Goal: Task Accomplishment & Management: Complete application form

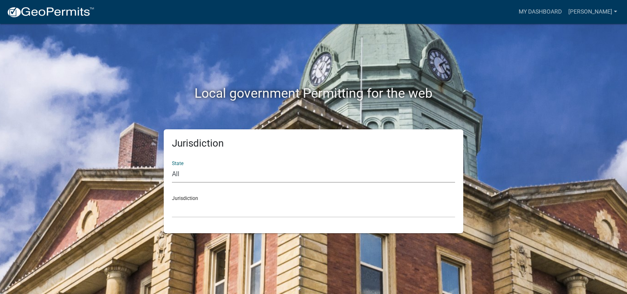
click at [176, 171] on select "All [US_STATE] [US_STATE] [US_STATE] [US_STATE] [US_STATE] [US_STATE] [US_STATE…" at bounding box center [313, 174] width 283 height 17
select select "[US_STATE]"
click at [172, 166] on select "All [US_STATE] [US_STATE] [US_STATE] [US_STATE] [US_STATE] [US_STATE] [US_STATE…" at bounding box center [313, 174] width 283 height 17
click at [183, 207] on select "City of [GEOGRAPHIC_DATA], [US_STATE] City of [GEOGRAPHIC_DATA], [US_STATE] Cit…" at bounding box center [313, 209] width 283 height 17
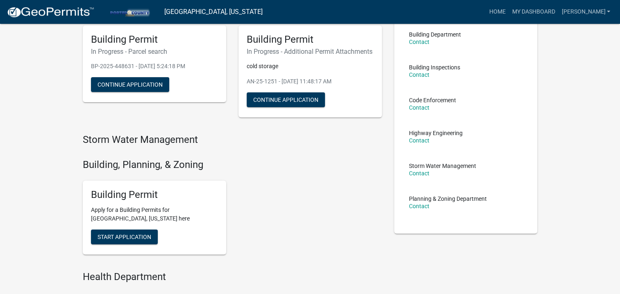
scroll to position [82, 0]
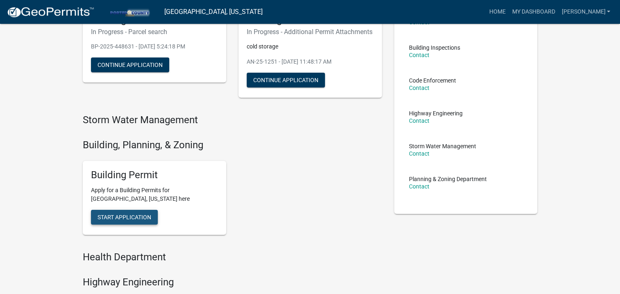
click at [136, 221] on button "Start Application" at bounding box center [124, 217] width 67 height 15
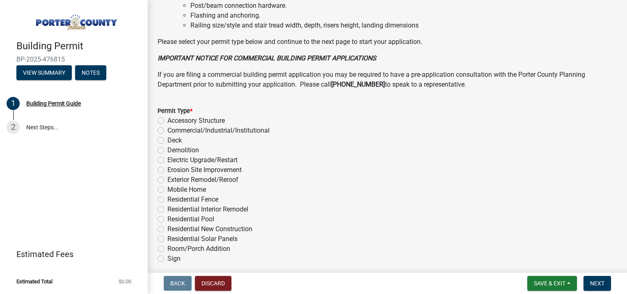
scroll to position [653, 0]
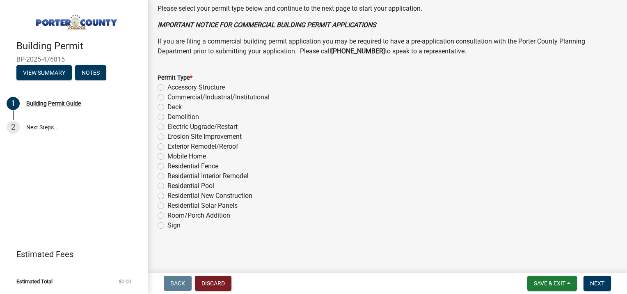
click at [167, 88] on label "Accessory Structure" at bounding box center [195, 87] width 57 height 10
click at [167, 88] on input "Accessory Structure" at bounding box center [169, 84] width 5 height 5
radio input "true"
click at [595, 280] on span "Next" at bounding box center [597, 283] width 14 height 7
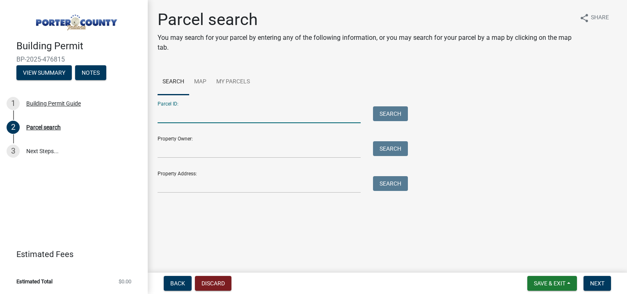
click at [176, 116] on input "Parcel ID:" at bounding box center [258, 114] width 203 height 17
paste input "64-11-11-252-002.000-028"
type input "64-11-11-252-002.000-028"
click at [388, 113] on button "Search" at bounding box center [390, 113] width 35 height 15
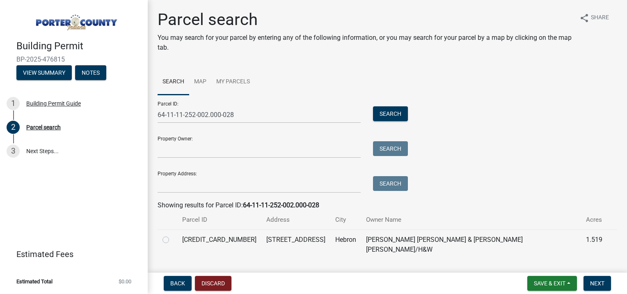
click at [162, 240] on td at bounding box center [167, 244] width 20 height 30
click at [184, 155] on input "Property Owner:" at bounding box center [258, 149] width 203 height 17
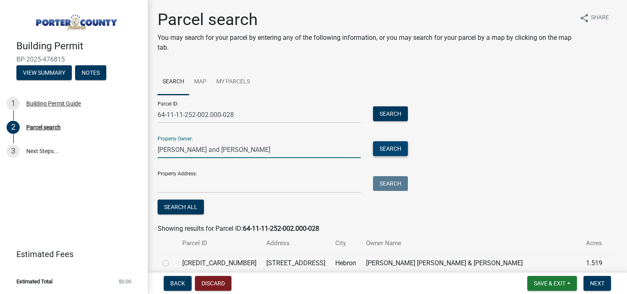
type input "[PERSON_NAME] and [PERSON_NAME]"
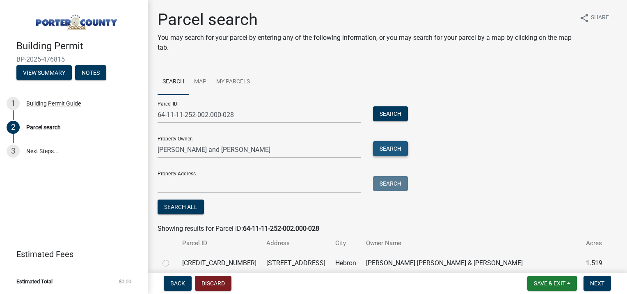
click at [385, 151] on button "Search" at bounding box center [390, 148] width 35 height 15
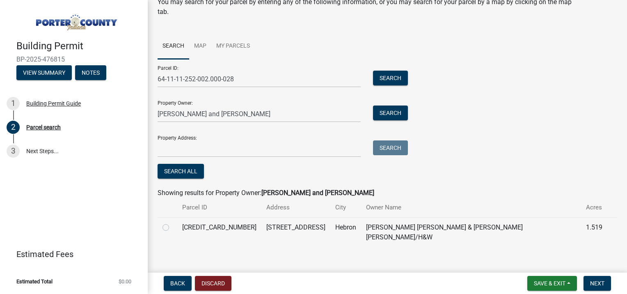
click at [172, 222] on label at bounding box center [172, 222] width 0 height 0
click at [172, 226] on input "radio" at bounding box center [174, 224] width 5 height 5
radio input "true"
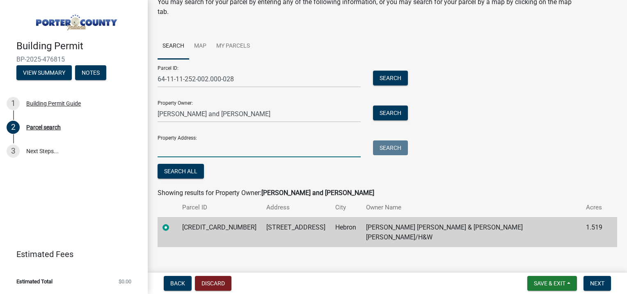
click at [187, 151] on input "Property Address:" at bounding box center [258, 148] width 203 height 17
type input "[STREET_ADDRESS][PERSON_NAME]"
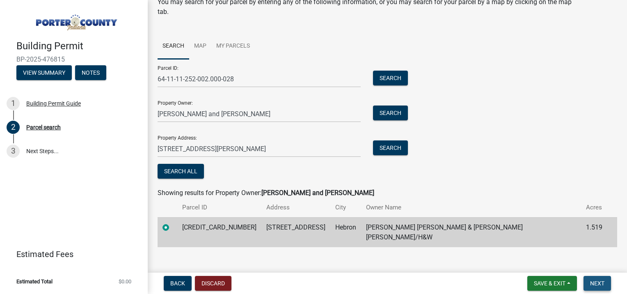
click at [597, 281] on span "Next" at bounding box center [597, 283] width 14 height 7
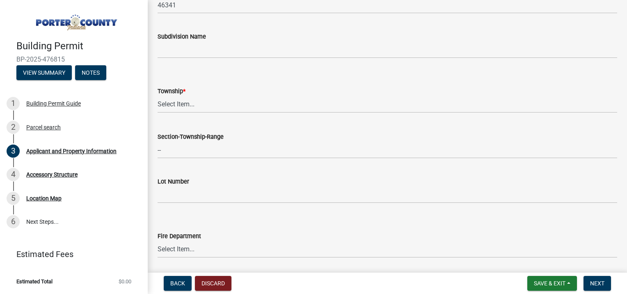
scroll to position [328, 0]
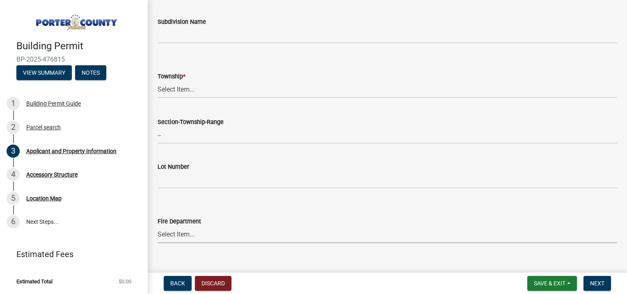
click at [175, 233] on select "Select Item... [PERSON_NAME] [PERSON_NAME] Harbor [PERSON_NAME] Grove [PERSON_N…" at bounding box center [386, 234] width 459 height 17
click at [157, 226] on select "Select Item... [PERSON_NAME] [PERSON_NAME] Harbor [PERSON_NAME] Grove [PERSON_N…" at bounding box center [386, 234] width 459 height 17
select select "a20e43c1-3a85-4e6c-b7e5-7731678730b1"
click at [177, 88] on select "Select Item... [PERSON_NAME][GEOGRAPHIC_DATA] [PERSON_NAME][GEOGRAPHIC_DATA] [G…" at bounding box center [386, 89] width 459 height 17
click at [157, 81] on select "Select Item... [PERSON_NAME][GEOGRAPHIC_DATA] [PERSON_NAME][GEOGRAPHIC_DATA] [G…" at bounding box center [386, 89] width 459 height 17
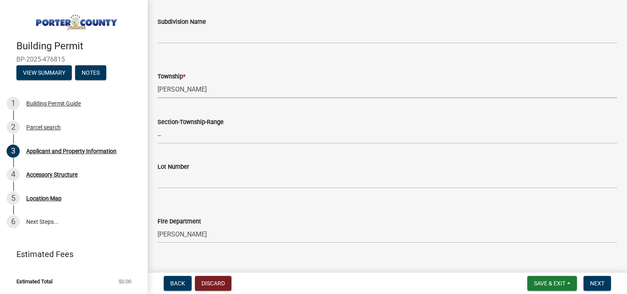
select select "eebc071e-620a-4db8-83e9-cb6b194c67e9"
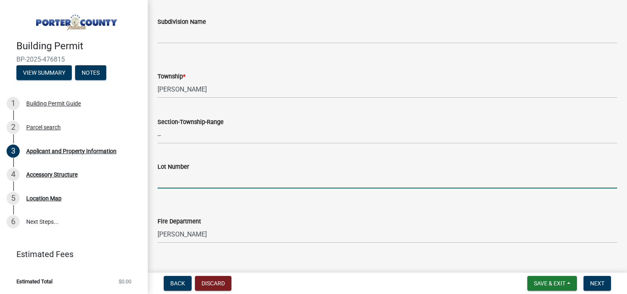
click at [169, 183] on input "Lot Number" at bounding box center [386, 179] width 459 height 17
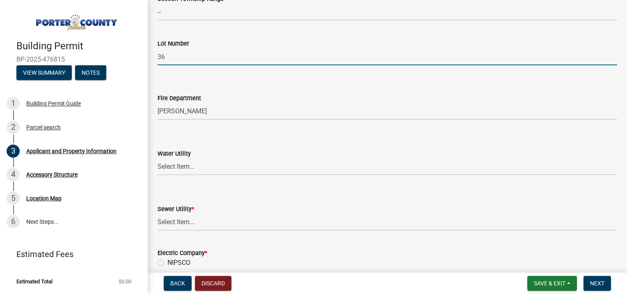
scroll to position [492, 0]
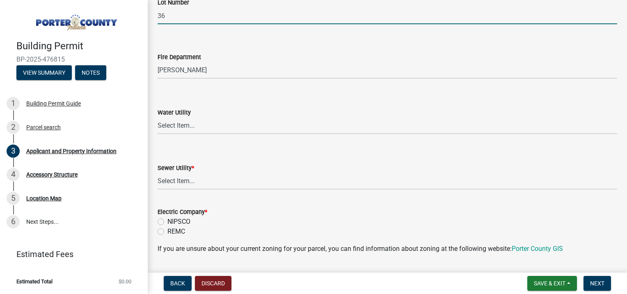
type input "36"
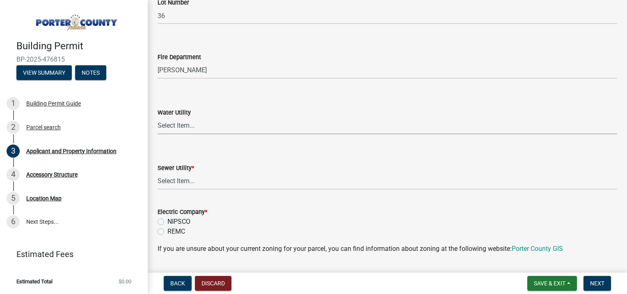
click at [182, 127] on select "Select Item... Aqua [US_STATE] Inc Damon Run [US_STATE] American Water Nature W…" at bounding box center [386, 125] width 459 height 17
click at [157, 117] on select "Select Item... Aqua [US_STATE] Inc Damon Run [US_STATE] American Water Nature W…" at bounding box center [386, 125] width 459 height 17
select select "b0f6f87b-588c-48c3-b728-322303c6bafe"
click at [173, 181] on select "Select Item... Aqua [US_STATE] Inc Damon Run Falling Waters Lake Eliza - LEACD …" at bounding box center [386, 181] width 459 height 17
click at [157, 173] on select "Select Item... Aqua [US_STATE] Inc Damon Run Falling Waters Lake Eliza - LEACD …" at bounding box center [386, 181] width 459 height 17
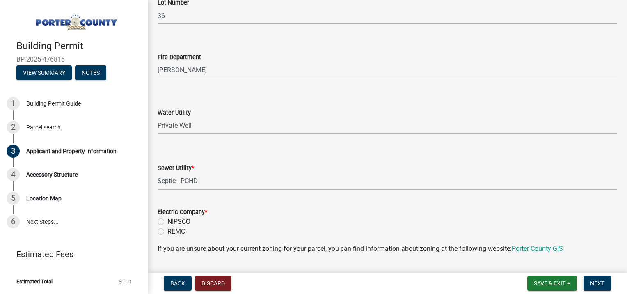
select select "ea6751d4-6bf7-4a16-89ee-f7801ab82aa1"
click at [167, 221] on label "NIPSCO" at bounding box center [178, 222] width 23 height 10
click at [167, 221] on input "NIPSCO" at bounding box center [169, 219] width 5 height 5
radio input "true"
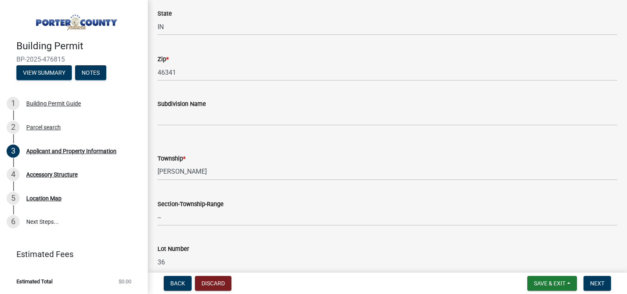
scroll to position [287, 0]
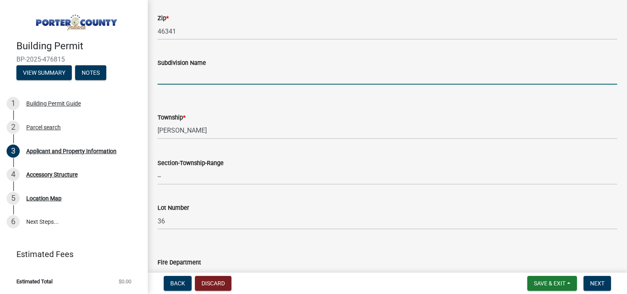
click at [159, 74] on input "Subdivision Name" at bounding box center [386, 76] width 459 height 17
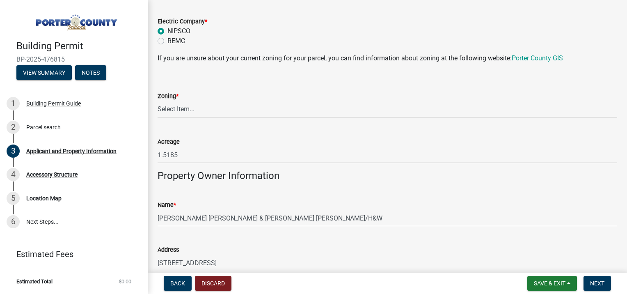
scroll to position [697, 0]
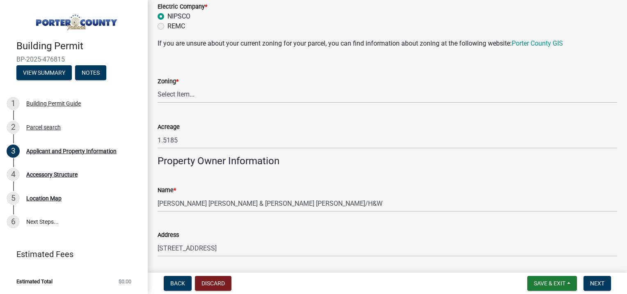
type input "springwood estates 281"
click at [176, 94] on select "Select Item... A1 A2 CH CM CN I1 I2 I3 IN MP OT P1 P2 PUD R1 R2 R3 R4 RL RR" at bounding box center [386, 94] width 459 height 17
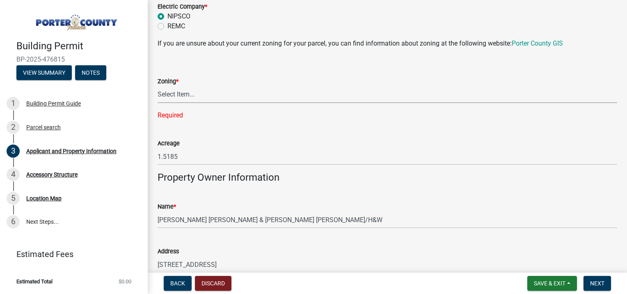
click at [180, 93] on select "Select Item... A1 A2 CH CM CN I1 I2 I3 IN MP OT P1 P2 PUD R1 R2 R3 R4 RL RR" at bounding box center [386, 94] width 459 height 17
click at [157, 86] on select "Select Item... A1 A2 CH CM CN I1 I2 I3 IN MP OT P1 P2 PUD R1 R2 R3 R4 RL RR" at bounding box center [386, 94] width 459 height 17
select select "0d764019-f1ff-4f3b-9299-33f0d080acc7"
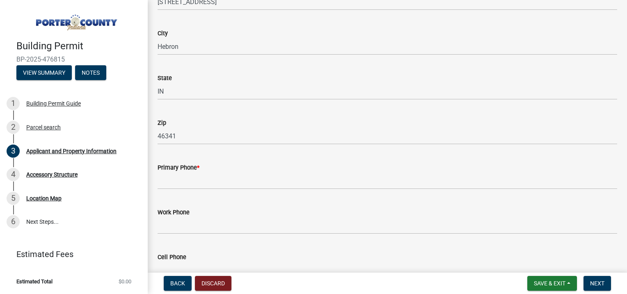
scroll to position [984, 0]
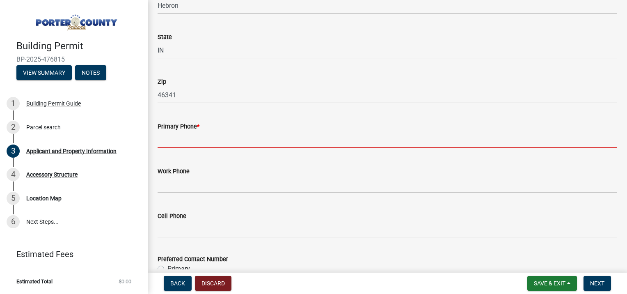
click at [174, 142] on input "Primary Phone *" at bounding box center [386, 139] width 459 height 17
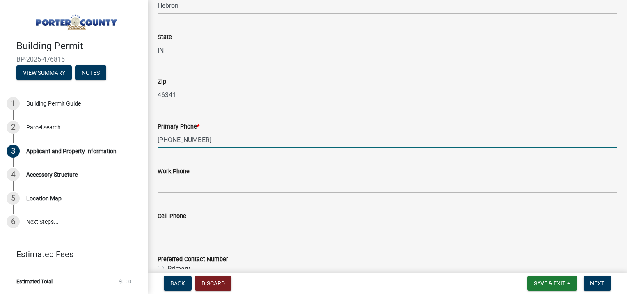
type input "[PHONE_NUMBER]"
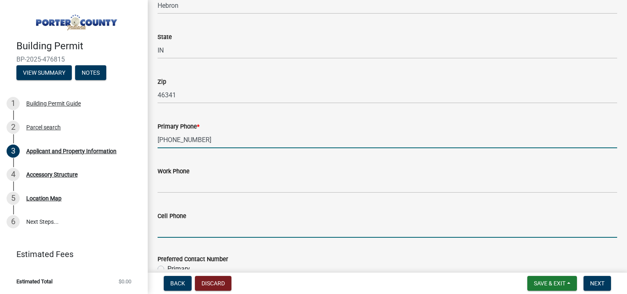
click at [175, 228] on input "Cell Phone" at bounding box center [386, 229] width 459 height 17
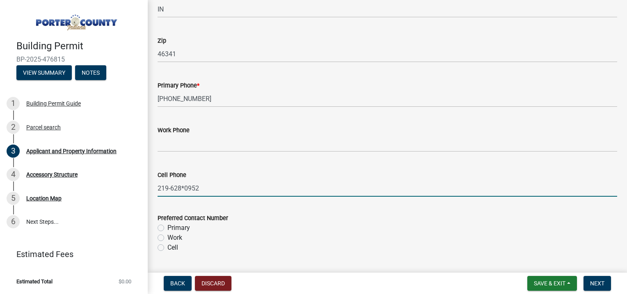
scroll to position [1066, 0]
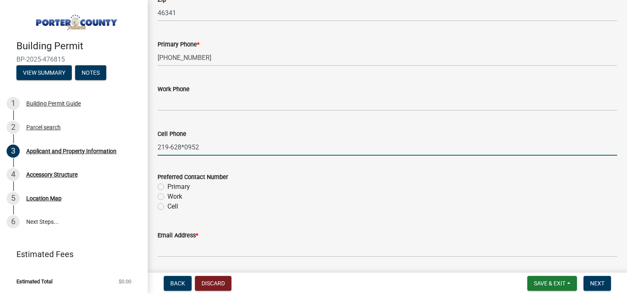
type input "219-628*0952"
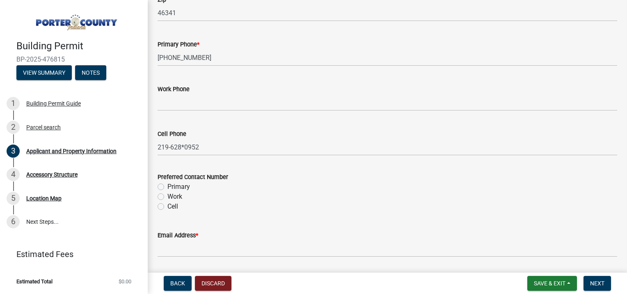
click at [167, 206] on label "Cell" at bounding box center [172, 206] width 11 height 10
click at [167, 206] on input "Cell" at bounding box center [169, 203] width 5 height 5
radio input "true"
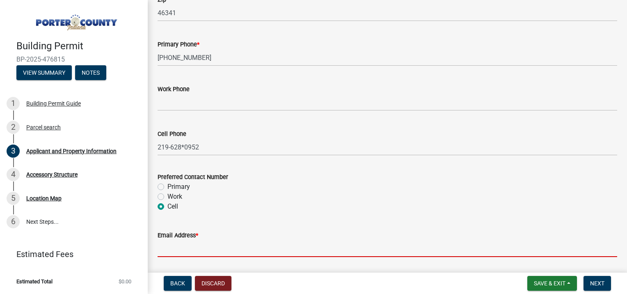
click at [164, 251] on input "Email Address *" at bounding box center [386, 248] width 459 height 17
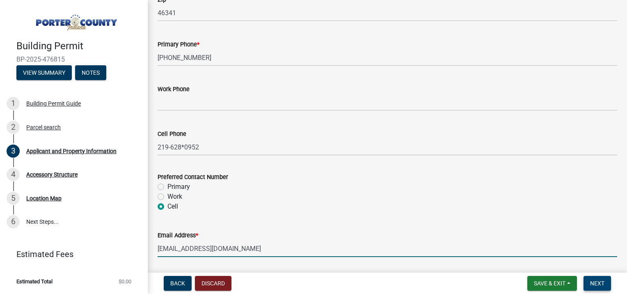
type input "[EMAIL_ADDRESS][DOMAIN_NAME]"
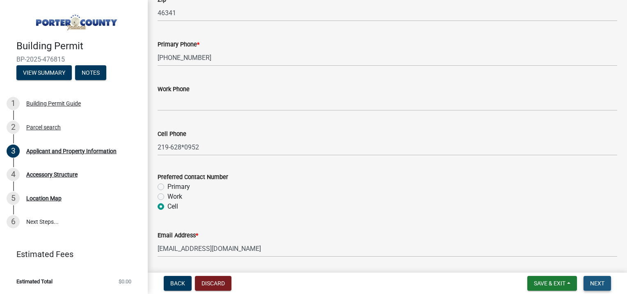
click at [595, 281] on span "Next" at bounding box center [597, 283] width 14 height 7
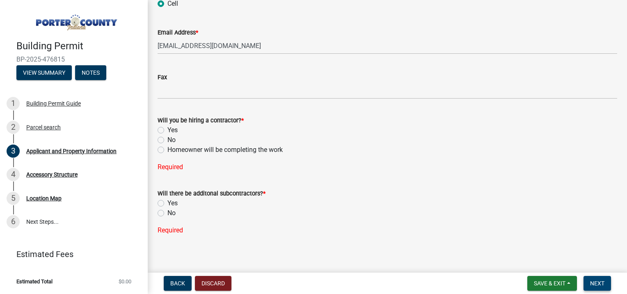
scroll to position [1273, 0]
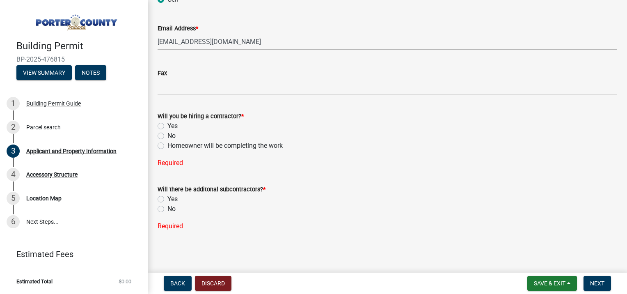
click at [167, 126] on label "Yes" at bounding box center [172, 126] width 10 height 10
click at [167, 126] on input "Yes" at bounding box center [169, 123] width 5 height 5
radio input "true"
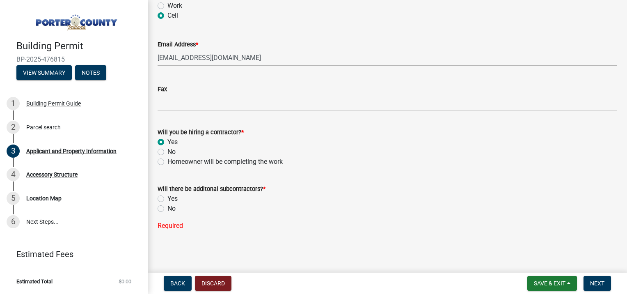
scroll to position [1257, 0]
click at [167, 208] on label "No" at bounding box center [171, 209] width 8 height 10
click at [167, 208] on input "No" at bounding box center [169, 206] width 5 height 5
radio input "true"
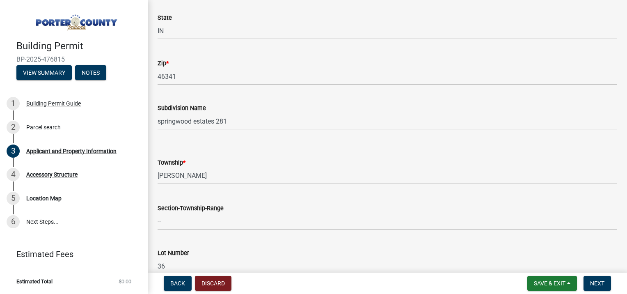
scroll to position [246, 0]
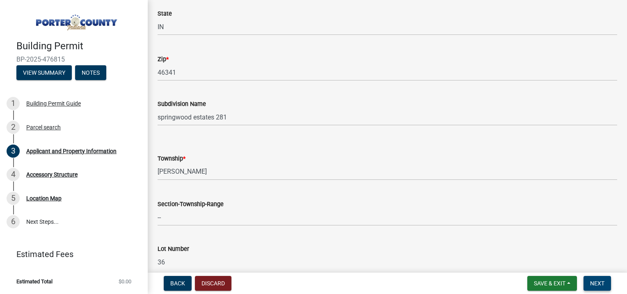
click at [598, 281] on span "Next" at bounding box center [597, 283] width 14 height 7
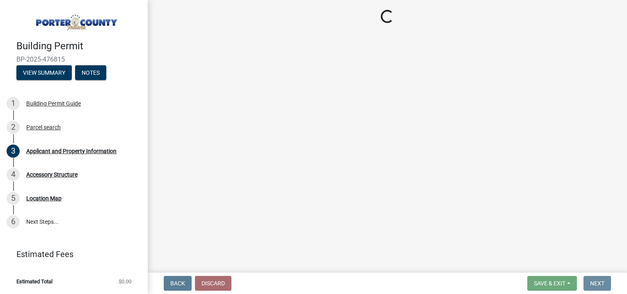
scroll to position [0, 0]
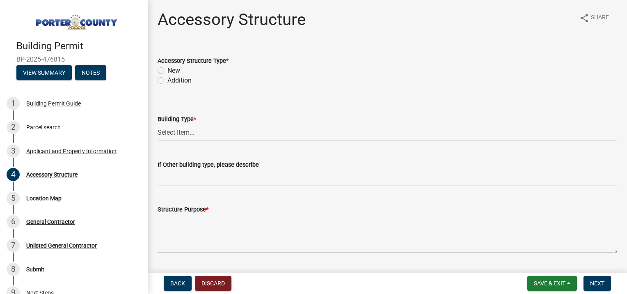
click at [167, 69] on label "New" at bounding box center [173, 71] width 13 height 10
click at [167, 69] on input "New" at bounding box center [169, 68] width 5 height 5
radio input "true"
click at [176, 127] on select "Select Item... Ag. Building Chicken Coop Detached Garage Exterior Remodel Gazeb…" at bounding box center [386, 132] width 459 height 17
click at [157, 124] on select "Select Item... Ag. Building Chicken Coop Detached Garage Exterior Remodel Gazeb…" at bounding box center [386, 132] width 459 height 17
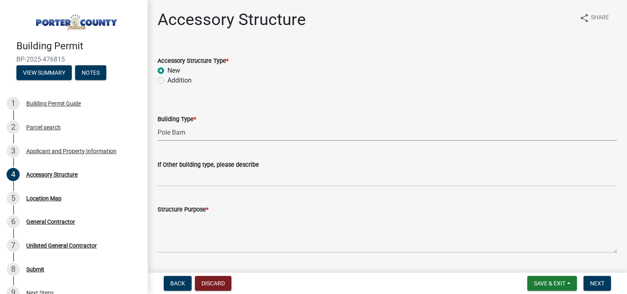
select select "de31ad38-eab4-417a-a8ac-eccf8406b967"
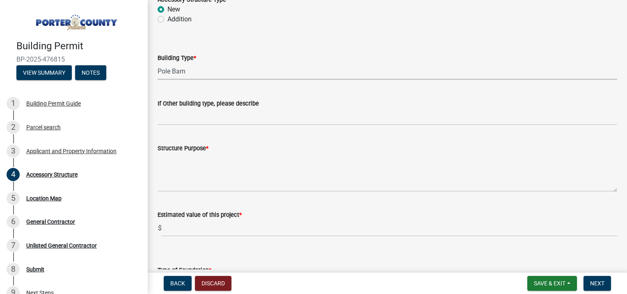
scroll to position [82, 0]
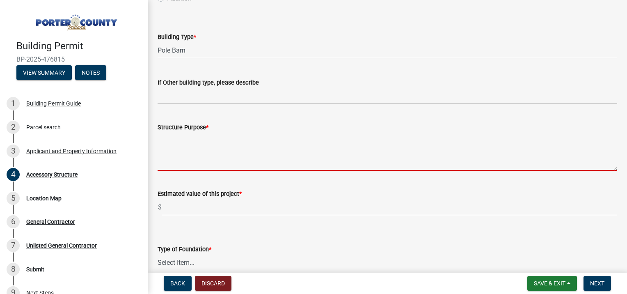
click at [174, 164] on textarea "Structure Purpose *" at bounding box center [386, 151] width 459 height 39
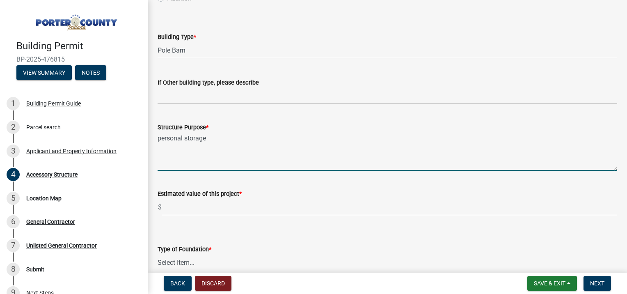
type textarea "personal storage"
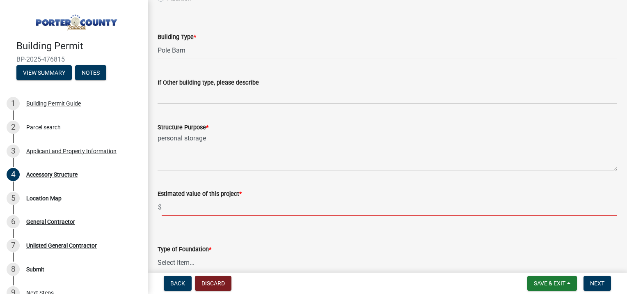
click at [176, 207] on input "text" at bounding box center [389, 206] width 455 height 17
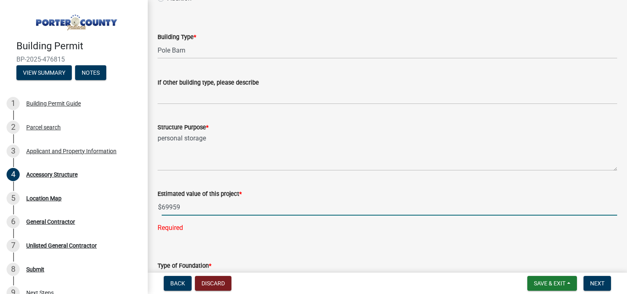
type input "69959"
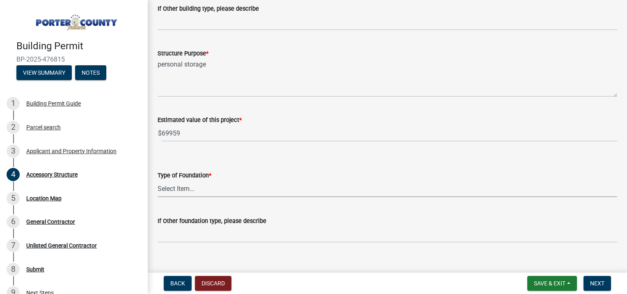
scroll to position [166, 0]
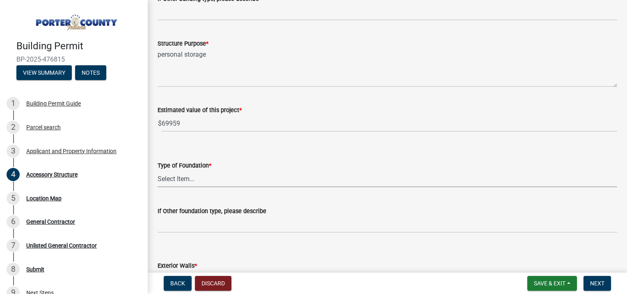
click at [191, 178] on select "Select Item... Concrete Block Poured Concrete Post Frame Other" at bounding box center [386, 178] width 459 height 17
click at [157, 170] on select "Select Item... Concrete Block Poured Concrete Post Frame Other" at bounding box center [386, 178] width 459 height 17
select select "968dc824-c675-4889-9261-eecf15873776"
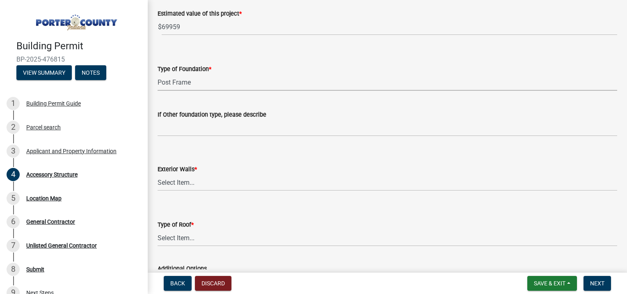
scroll to position [248, 0]
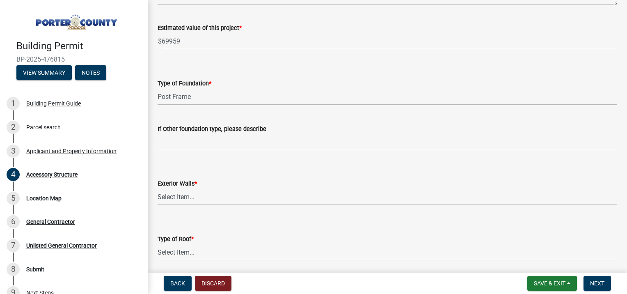
click at [166, 194] on select "Select Item... Masonry Wood Frame Post Frame Steel Frame" at bounding box center [386, 196] width 459 height 17
click at [157, 188] on select "Select Item... Masonry Wood Frame Post Frame Steel Frame" at bounding box center [386, 196] width 459 height 17
select select "f445a0ba-bd7f-4793-84a4-aa7237a6abf8"
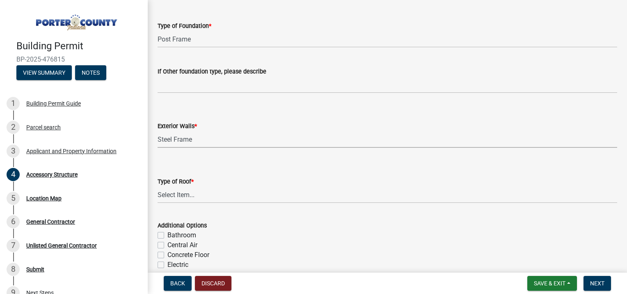
scroll to position [330, 0]
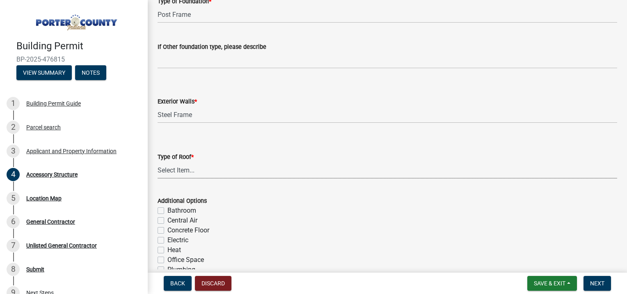
click at [172, 171] on select "Select Item... Shingles Steel" at bounding box center [386, 170] width 459 height 17
click at [157, 162] on select "Select Item... Shingles Steel" at bounding box center [386, 170] width 459 height 17
select select "d63a0ebc-b44d-481d-ab70-ec75eba29316"
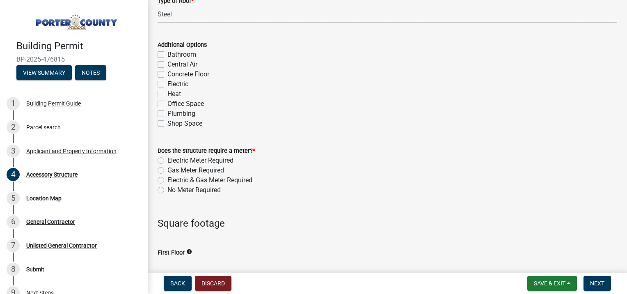
scroll to position [494, 0]
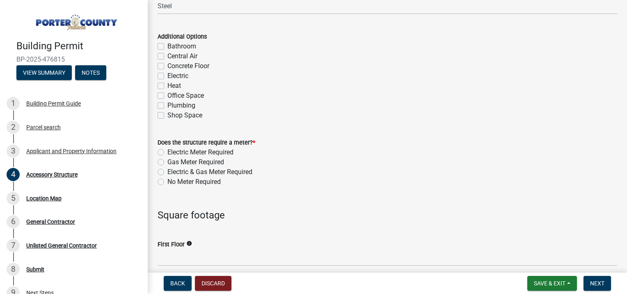
click at [167, 182] on label "No Meter Required" at bounding box center [193, 182] width 53 height 10
click at [167, 182] on input "No Meter Required" at bounding box center [169, 179] width 5 height 5
radio input "true"
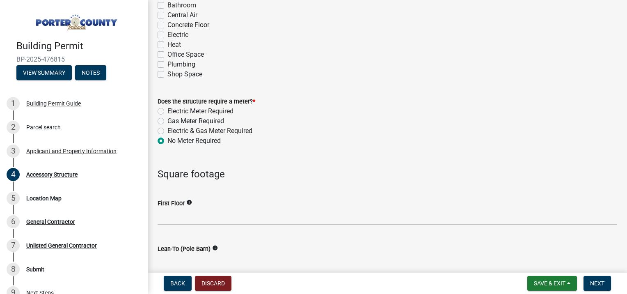
scroll to position [576, 0]
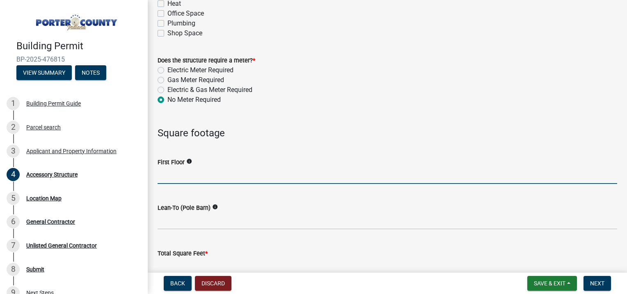
click at [169, 175] on input "text" at bounding box center [386, 175] width 459 height 17
type input "1200"
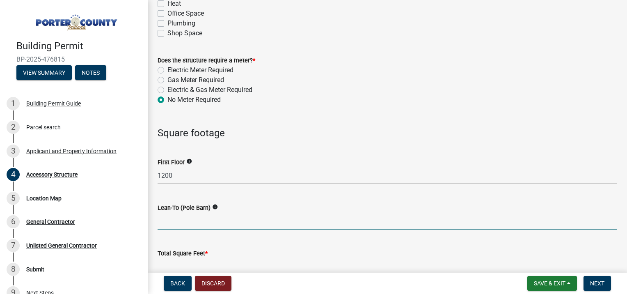
click at [163, 219] on input "text" at bounding box center [386, 220] width 459 height 17
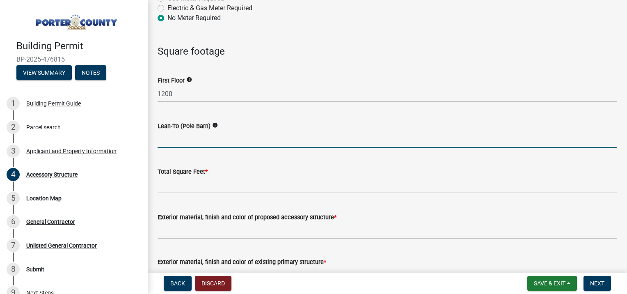
scroll to position [658, 0]
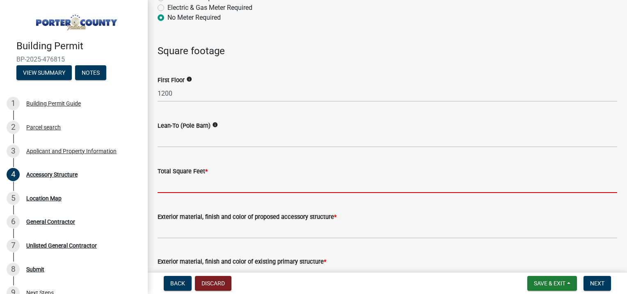
click at [171, 185] on input "text" at bounding box center [386, 184] width 459 height 17
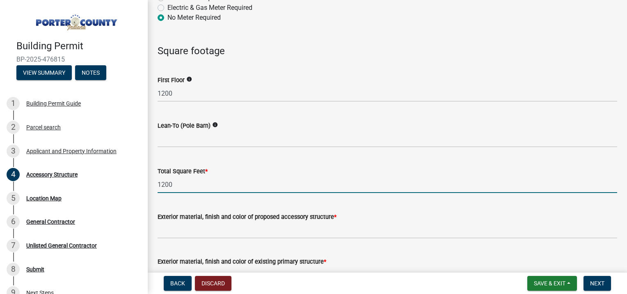
type input "1200"
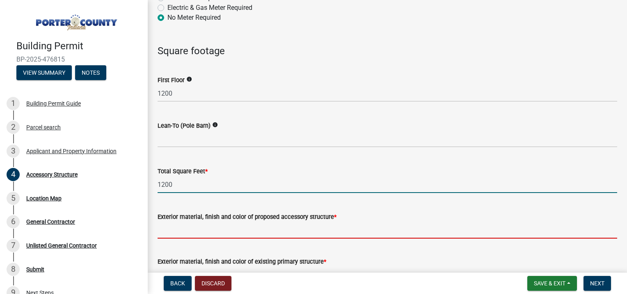
click at [172, 230] on input "Exterior material, finish and color of proposed accessory structure *" at bounding box center [386, 229] width 459 height 17
click at [358, 179] on input "1200" at bounding box center [386, 184] width 459 height 17
click at [171, 233] on input "Exterior material, finish and color of proposed accessory structure *" at bounding box center [386, 229] width 459 height 17
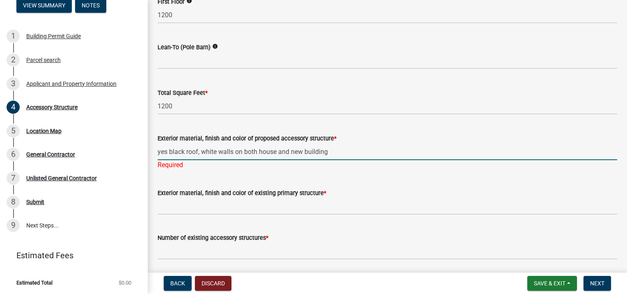
scroll to position [781, 0]
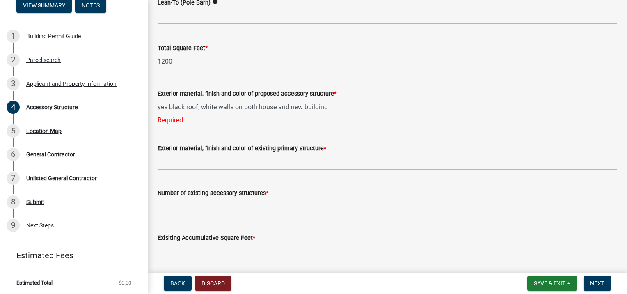
type input "yes black roof, white walls on both house and new building"
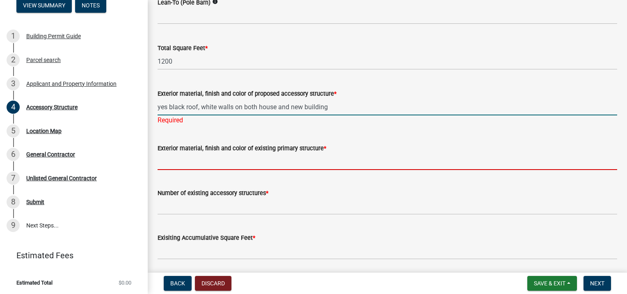
click at [171, 166] on wm-data-entity-input "Exterior material, finish and color of existing primary structure *" at bounding box center [386, 154] width 459 height 45
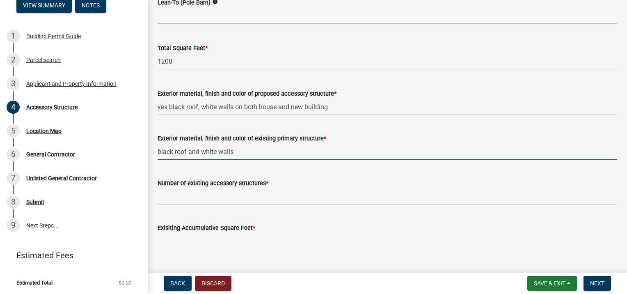
type input "black roof and white walls"
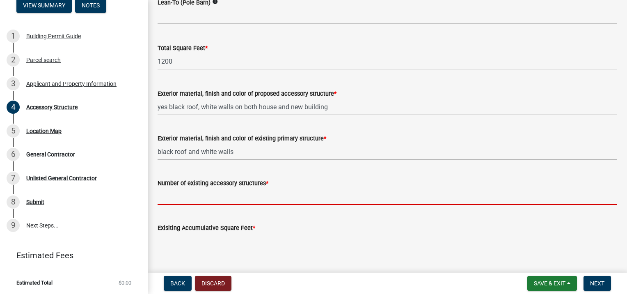
click at [161, 197] on input "Number of existing accessory structures *" at bounding box center [386, 196] width 459 height 17
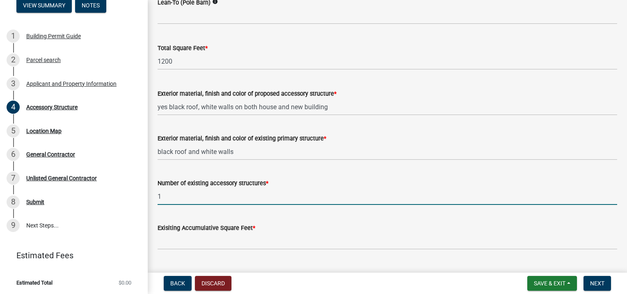
type input "1"
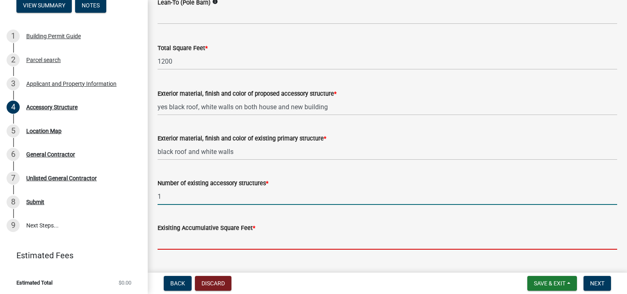
click at [173, 238] on input "text" at bounding box center [386, 241] width 459 height 17
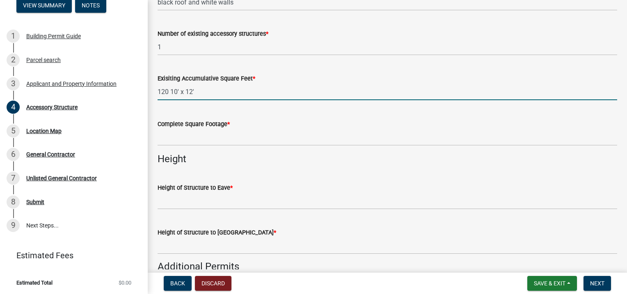
scroll to position [945, 0]
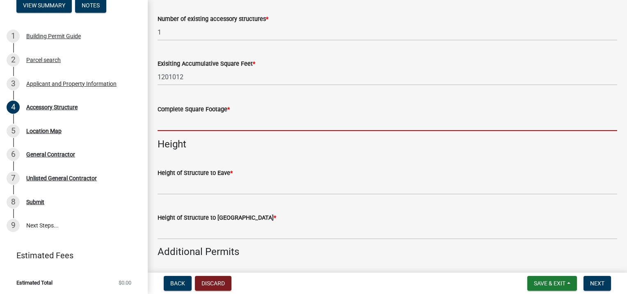
click at [176, 125] on input "text" at bounding box center [386, 122] width 459 height 17
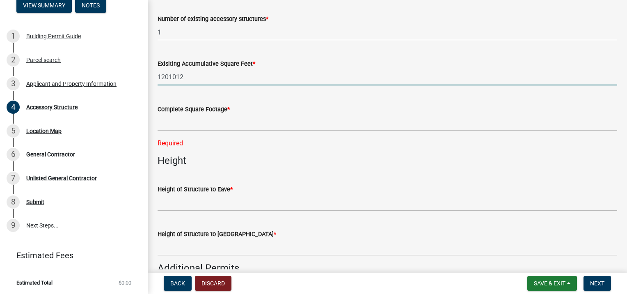
click at [187, 78] on input "1201012" at bounding box center [386, 76] width 459 height 17
type input "120"
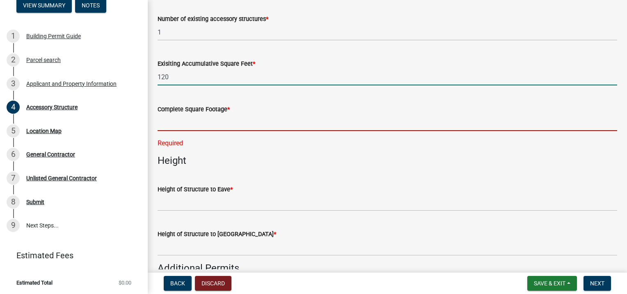
click at [162, 121] on input "text" at bounding box center [386, 122] width 459 height 17
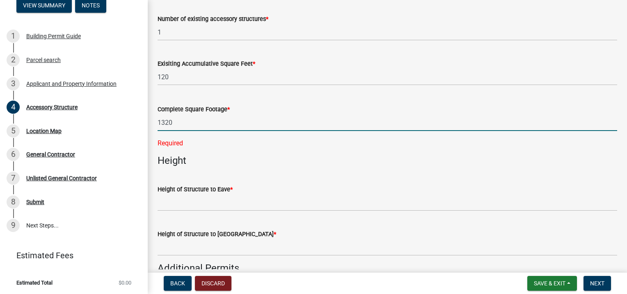
type input "1320"
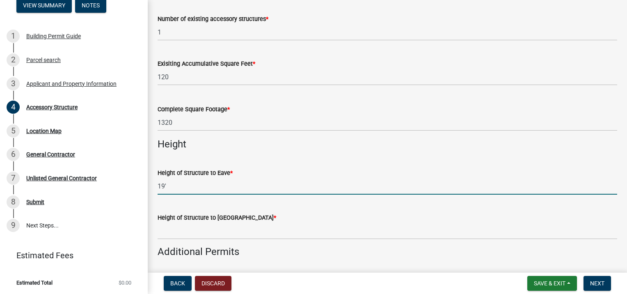
type input "19'"
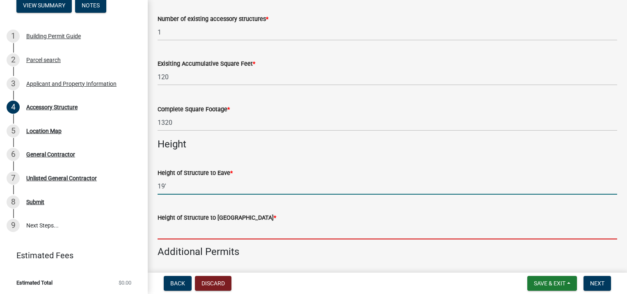
click at [172, 228] on input "Height of Structure to Roof Peak *" at bounding box center [386, 230] width 459 height 17
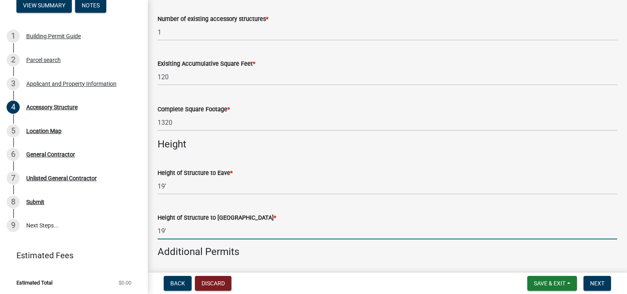
type input "19'"
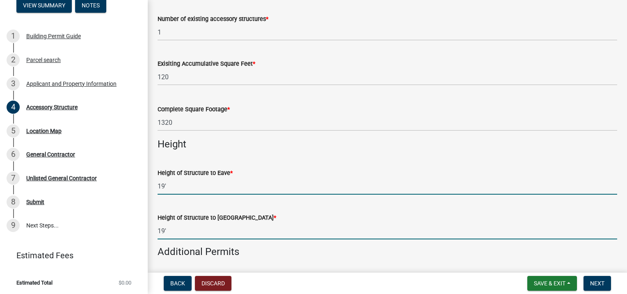
click at [166, 187] on input "19'" at bounding box center [386, 186] width 459 height 17
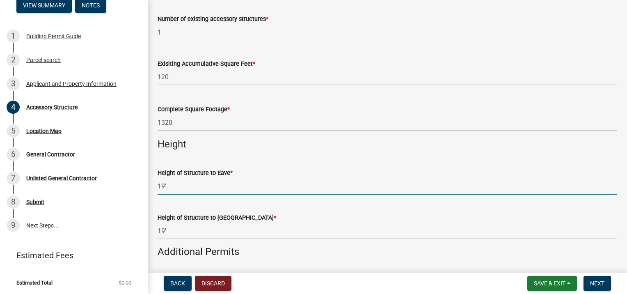
drag, startPoint x: 166, startPoint y: 187, endPoint x: 151, endPoint y: 187, distance: 15.2
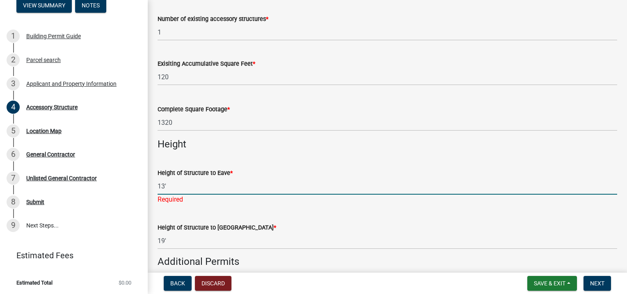
type input "13'1""
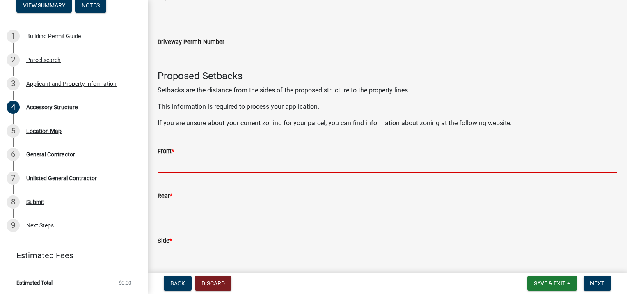
scroll to position [1263, 0]
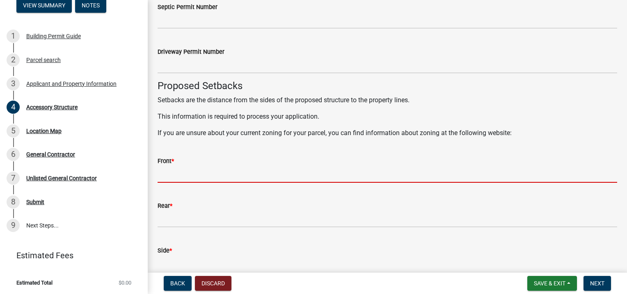
click at [160, 172] on input "Front *" at bounding box center [386, 174] width 459 height 17
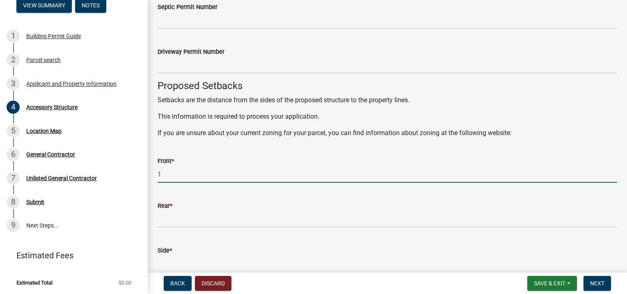
type input "100' plus"
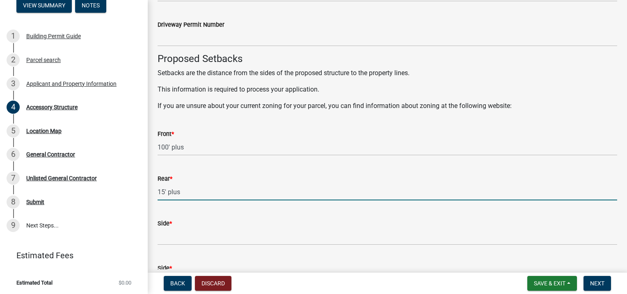
scroll to position [1304, 0]
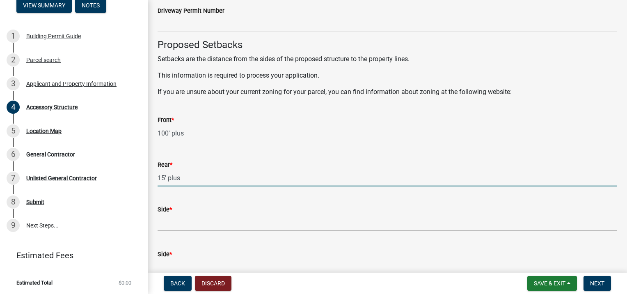
type input "15' plus"
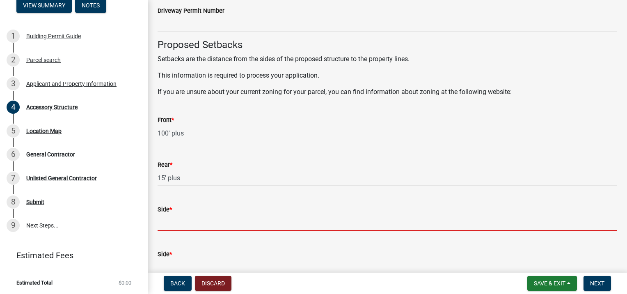
click at [167, 229] on input "Side *" at bounding box center [386, 222] width 459 height 17
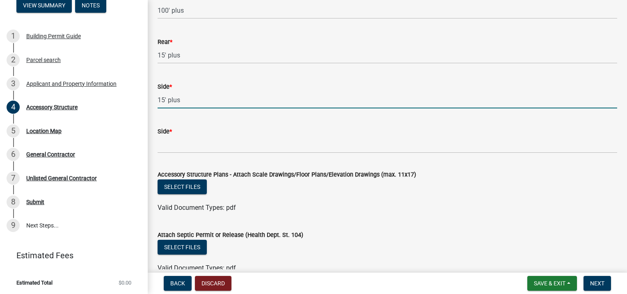
scroll to position [1427, 0]
type input "15' plus"
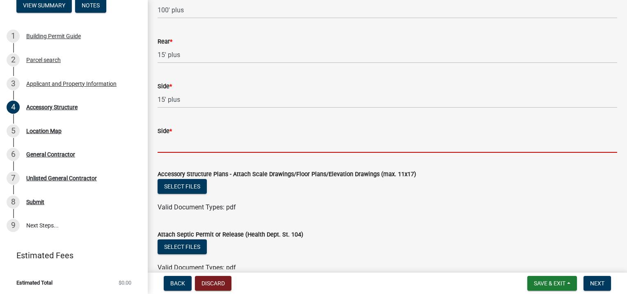
click at [173, 146] on input "Side *" at bounding box center [386, 144] width 459 height 17
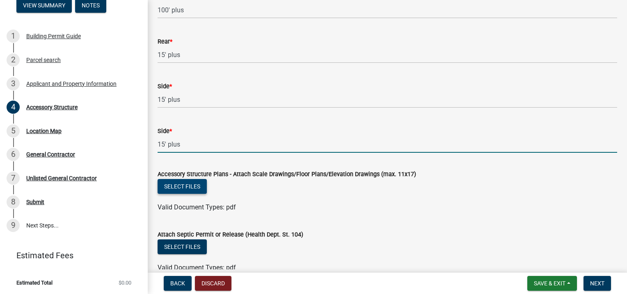
type input "15' plus"
click at [185, 184] on button "Select files" at bounding box center [181, 186] width 49 height 15
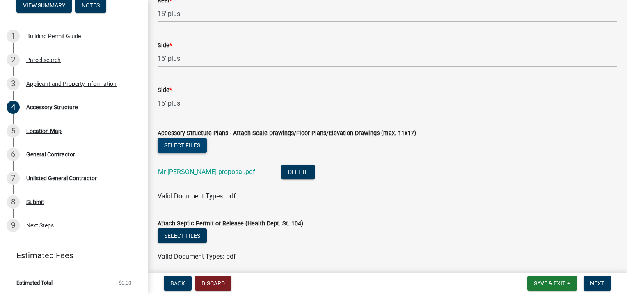
scroll to position [1499, 0]
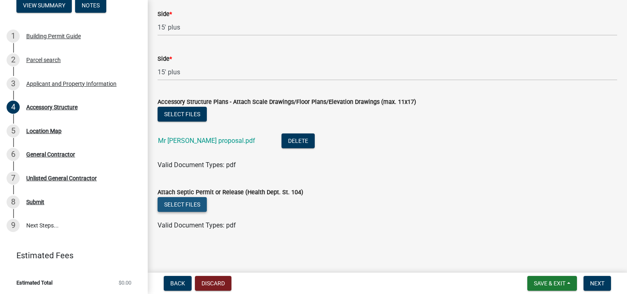
click at [188, 200] on button "Select files" at bounding box center [181, 204] width 49 height 15
click at [179, 206] on button "Select files" at bounding box center [181, 204] width 49 height 15
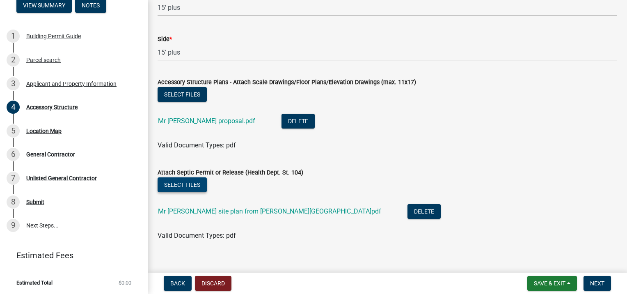
scroll to position [1530, 0]
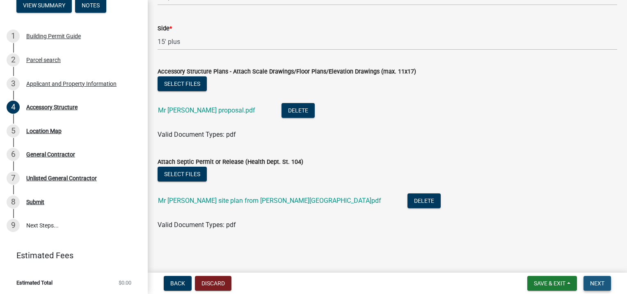
click at [597, 280] on span "Next" at bounding box center [597, 283] width 14 height 7
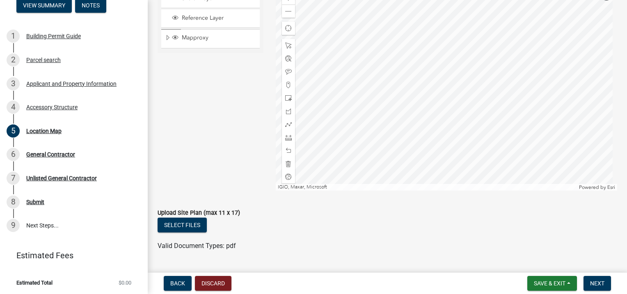
scroll to position [144, 0]
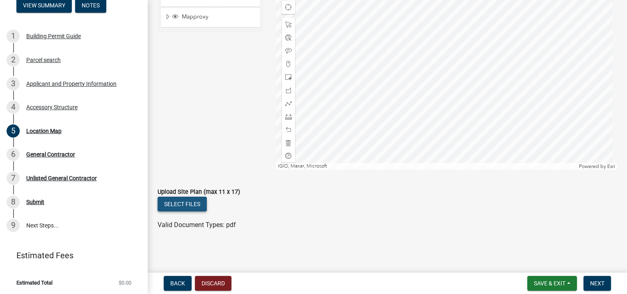
click at [179, 202] on button "Select files" at bounding box center [181, 203] width 49 height 15
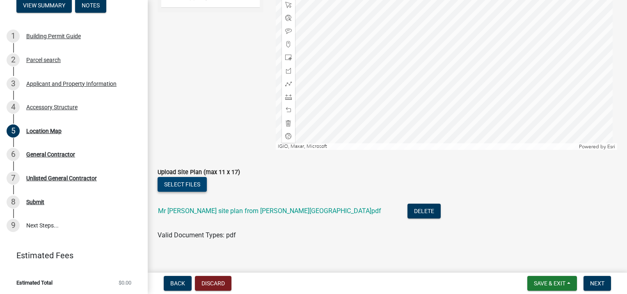
scroll to position [174, 0]
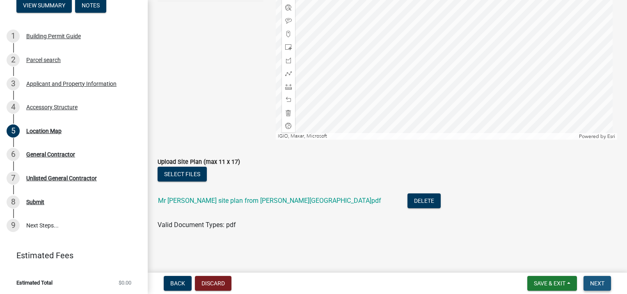
click at [598, 282] on span "Next" at bounding box center [597, 283] width 14 height 7
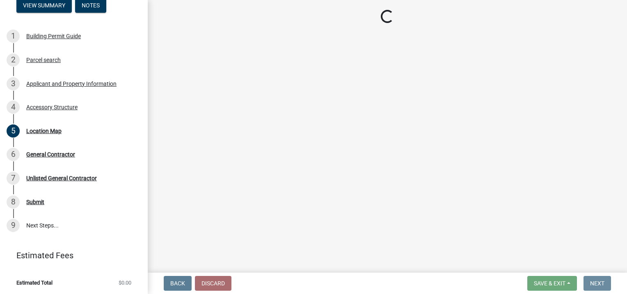
scroll to position [0, 0]
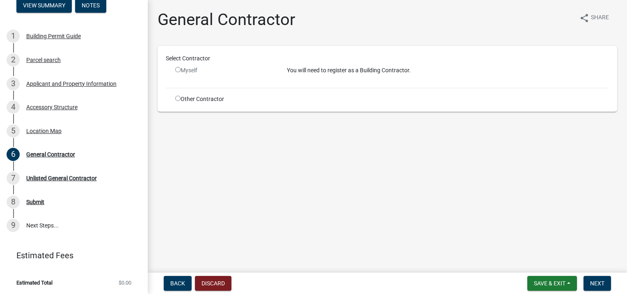
click at [176, 97] on input "radio" at bounding box center [177, 98] width 5 height 5
radio input "true"
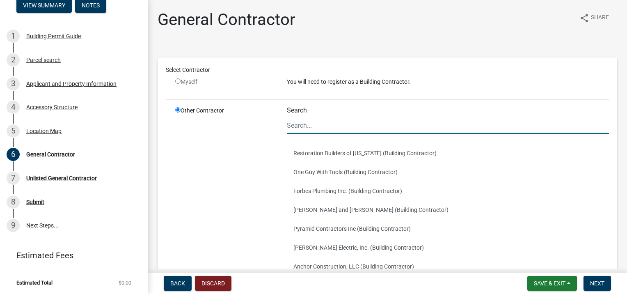
click at [295, 124] on input "Search" at bounding box center [448, 125] width 322 height 17
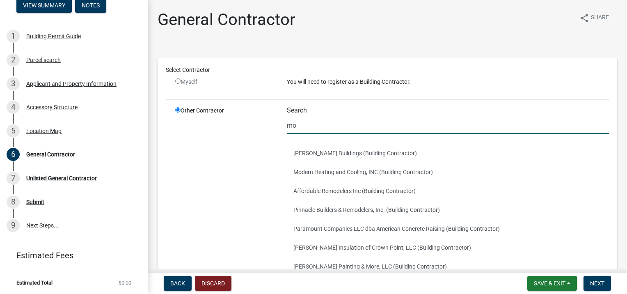
type input "[PERSON_NAME]"
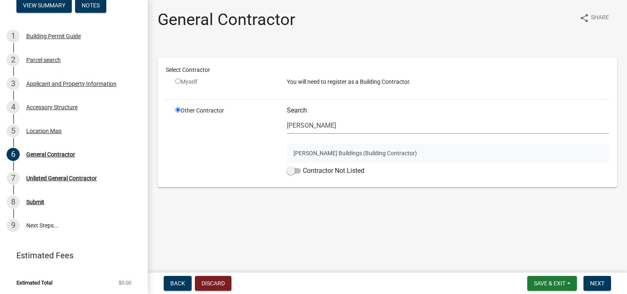
click at [324, 153] on button "[PERSON_NAME] Buildings (Building Contractor)" at bounding box center [448, 153] width 322 height 19
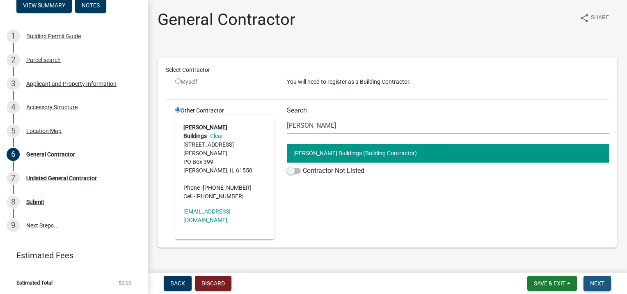
click at [599, 281] on span "Next" at bounding box center [597, 283] width 14 height 7
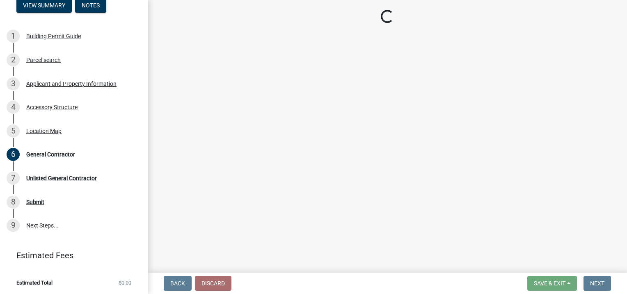
scroll to position [43, 0]
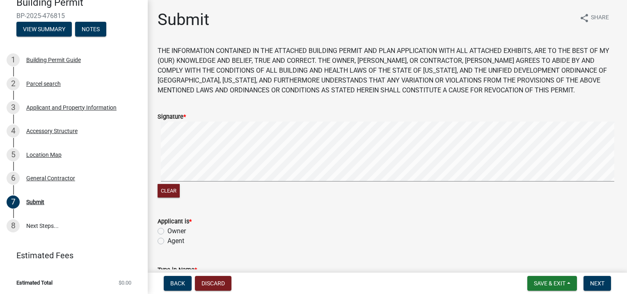
click at [167, 241] on label "Agent" at bounding box center [175, 241] width 17 height 10
click at [167, 241] on input "Agent" at bounding box center [169, 238] width 5 height 5
radio input "true"
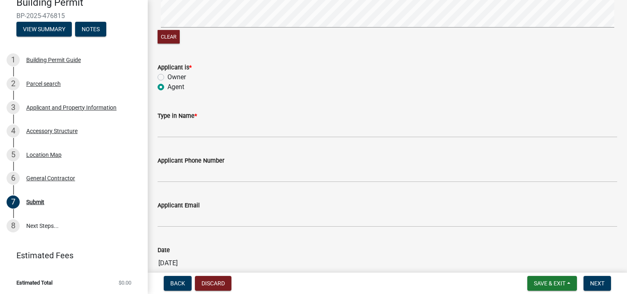
scroll to position [164, 0]
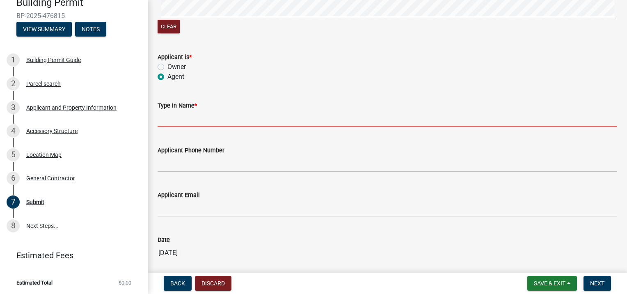
click at [172, 120] on input "Type in Name *" at bounding box center [386, 118] width 459 height 17
type input "[PERSON_NAME]"
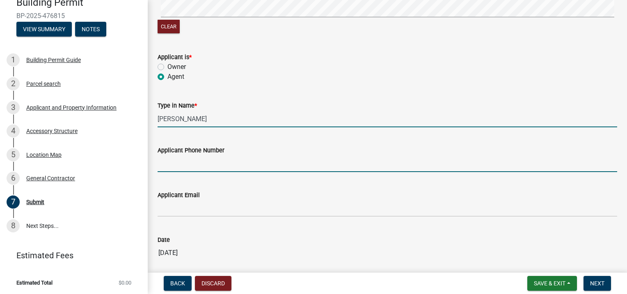
type input "[PHONE_NUMBER]"
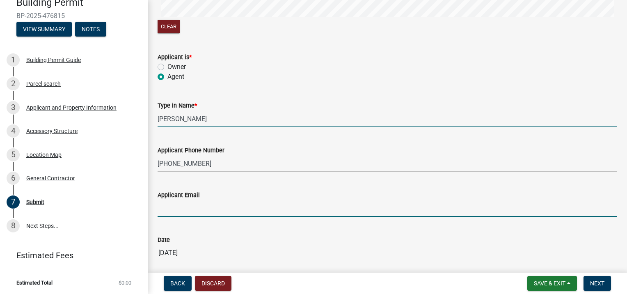
type input "[PERSON_NAME][EMAIL_ADDRESS][PERSON_NAME][DOMAIN_NAME]"
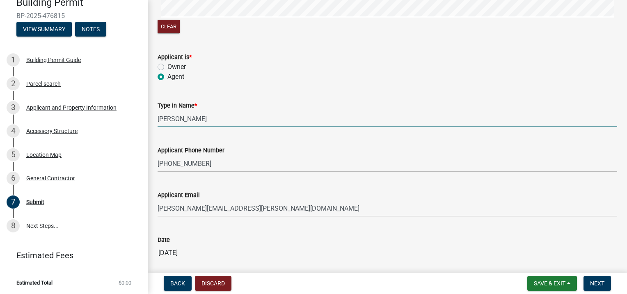
scroll to position [201, 0]
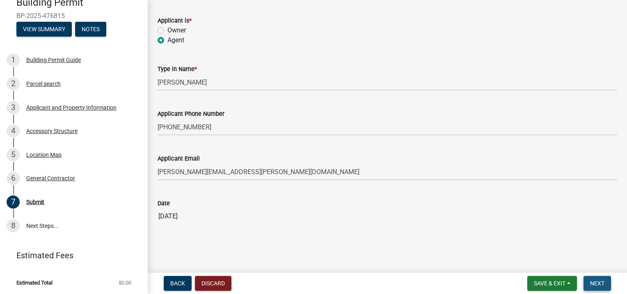
click at [588, 282] on button "Next" at bounding box center [596, 283] width 27 height 15
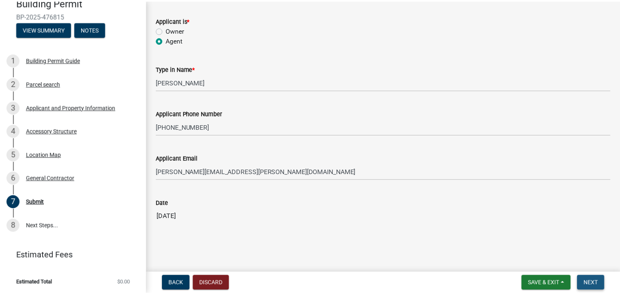
scroll to position [0, 0]
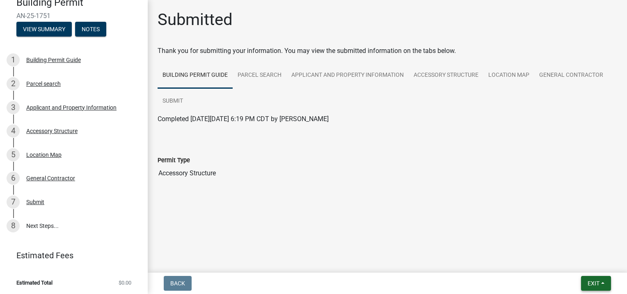
click at [597, 283] on span "Exit" at bounding box center [593, 283] width 12 height 7
click at [579, 260] on button "Save & Exit" at bounding box center [578, 262] width 66 height 20
